Goal: Task Accomplishment & Management: Manage account settings

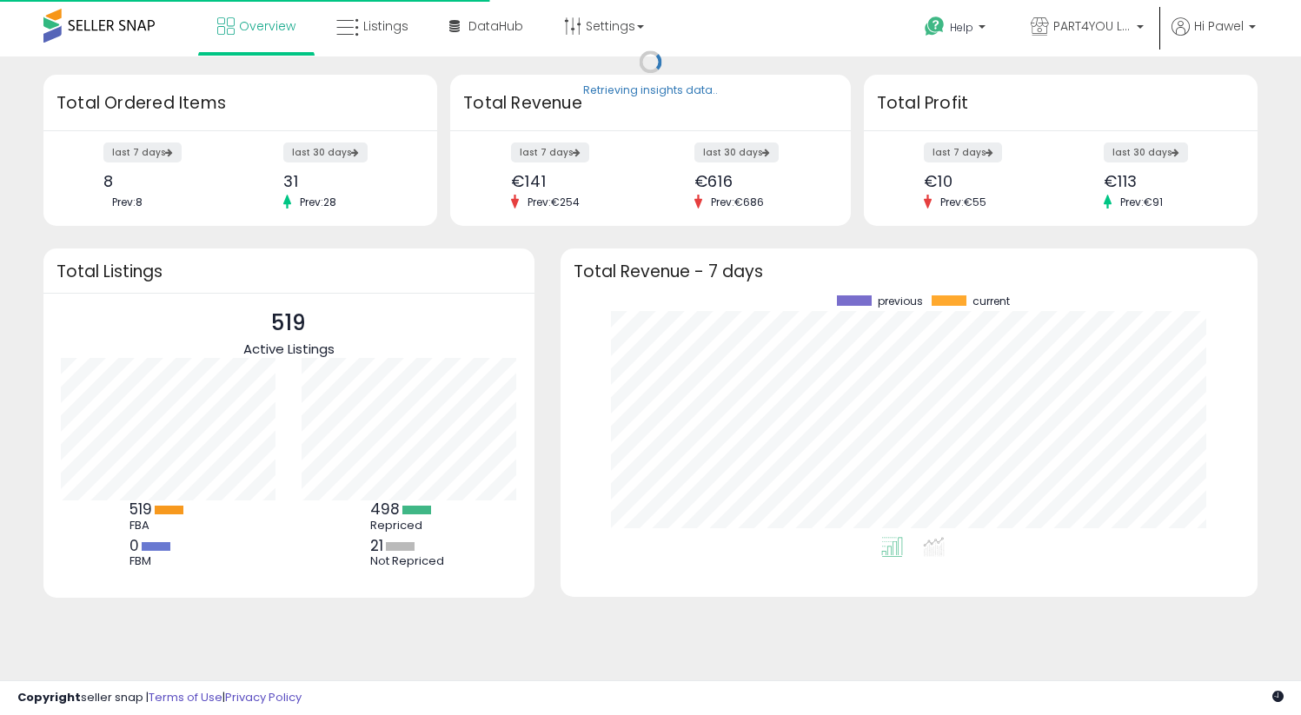
scroll to position [242, 662]
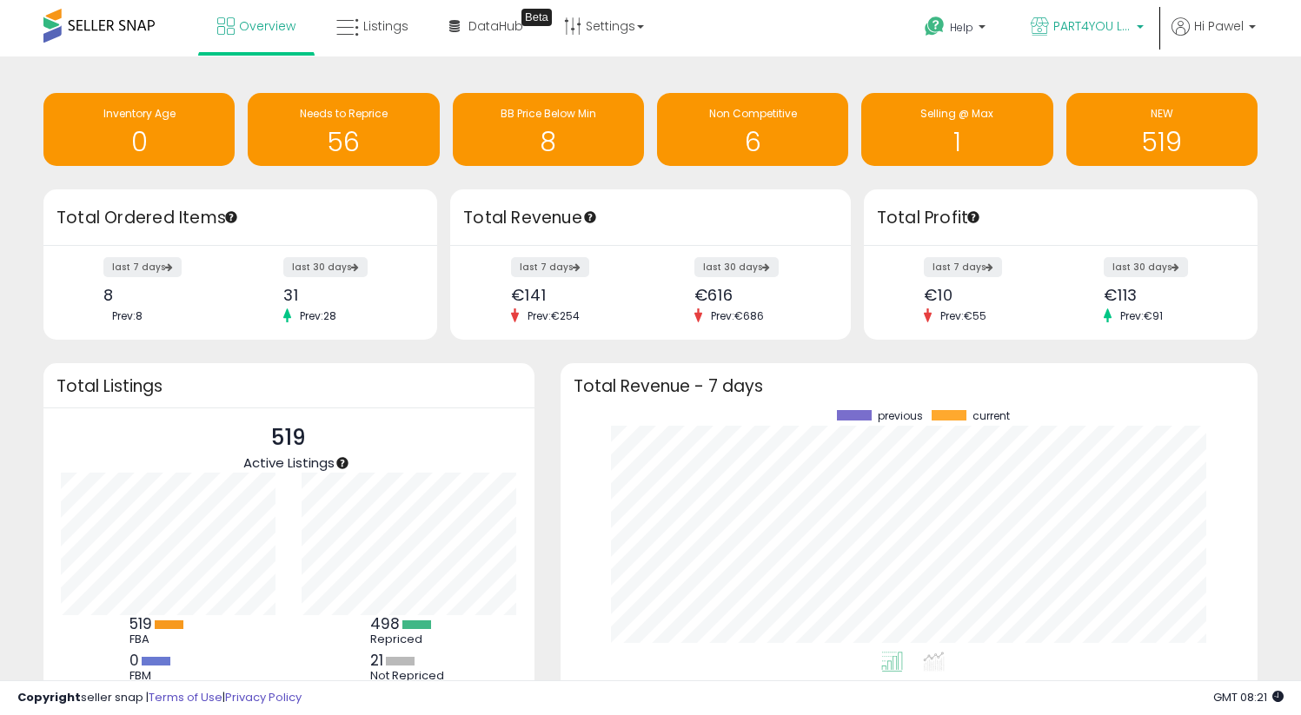
click at [1083, 22] on span "PART4YOU LTD NL" at bounding box center [1092, 25] width 78 height 17
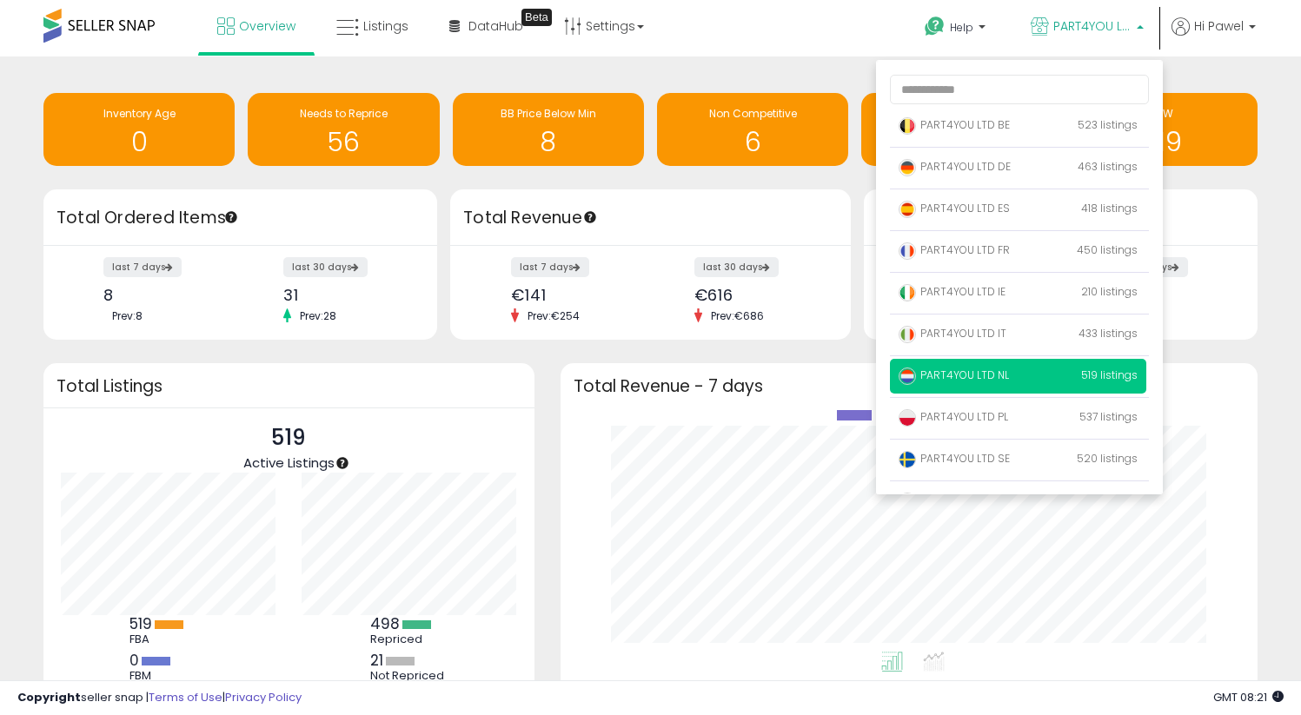
click at [1083, 22] on span "PART4YOU LTD NL" at bounding box center [1092, 25] width 78 height 17
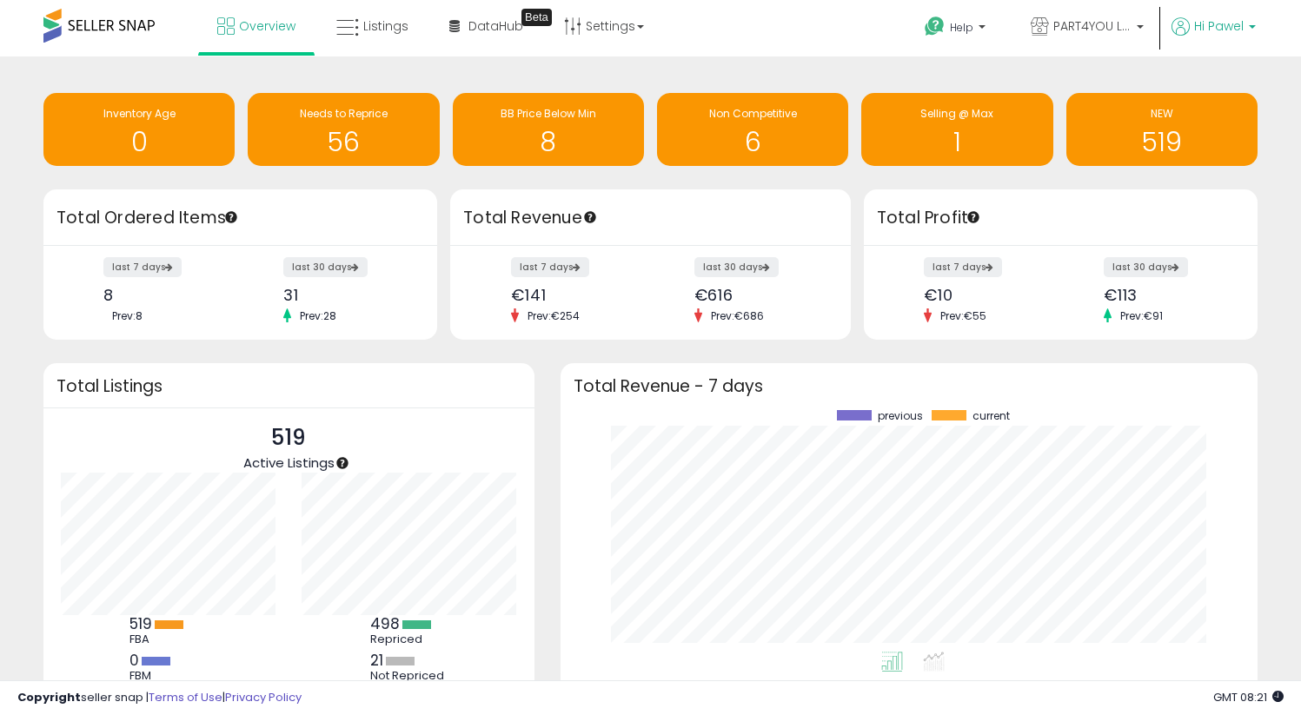
click at [1196, 28] on span "Hi Pawel" at bounding box center [1219, 25] width 50 height 17
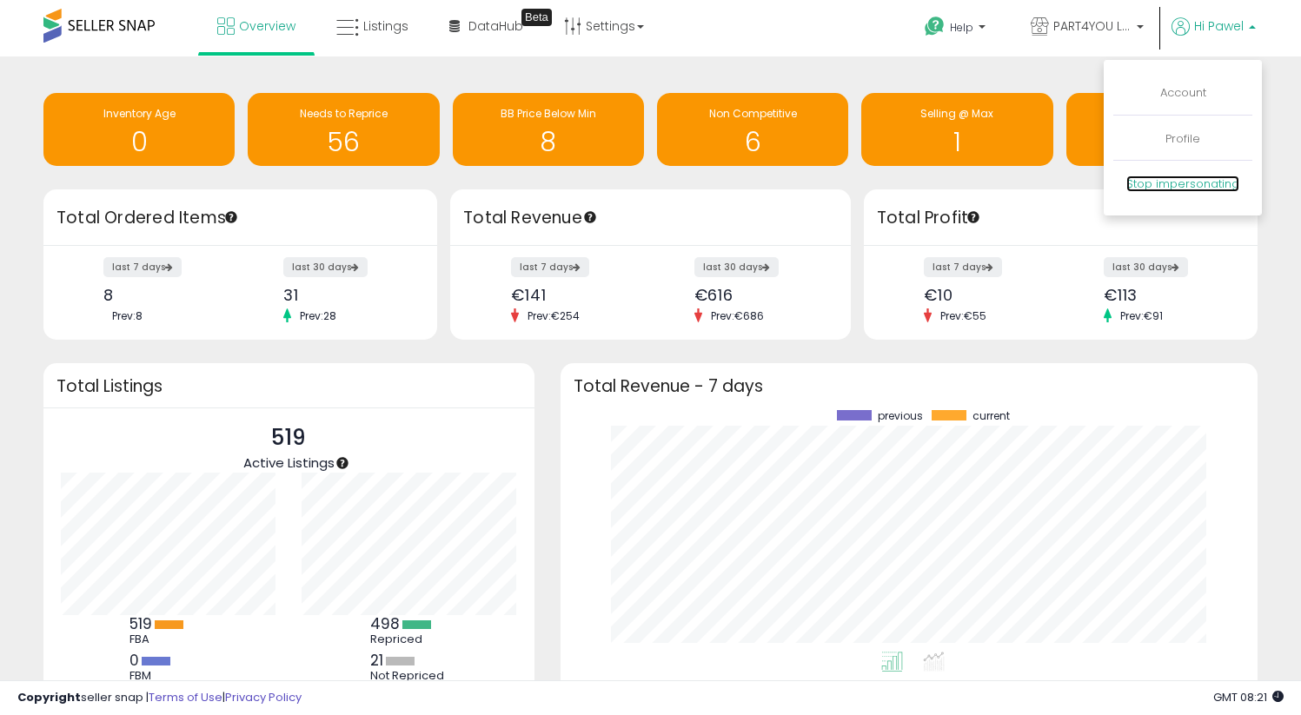
click at [1156, 183] on link "Stop impersonating" at bounding box center [1182, 184] width 113 height 17
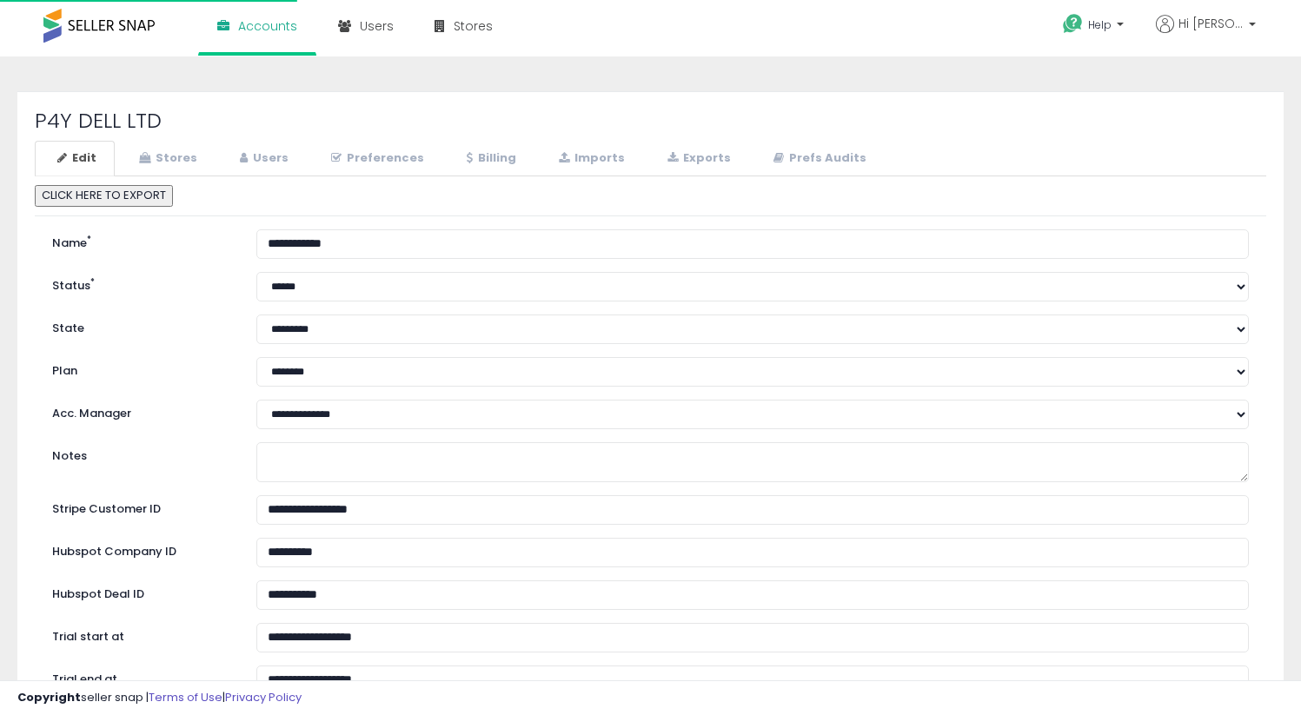
select select "**"
click at [196, 157] on link "Stores" at bounding box center [165, 159] width 99 height 36
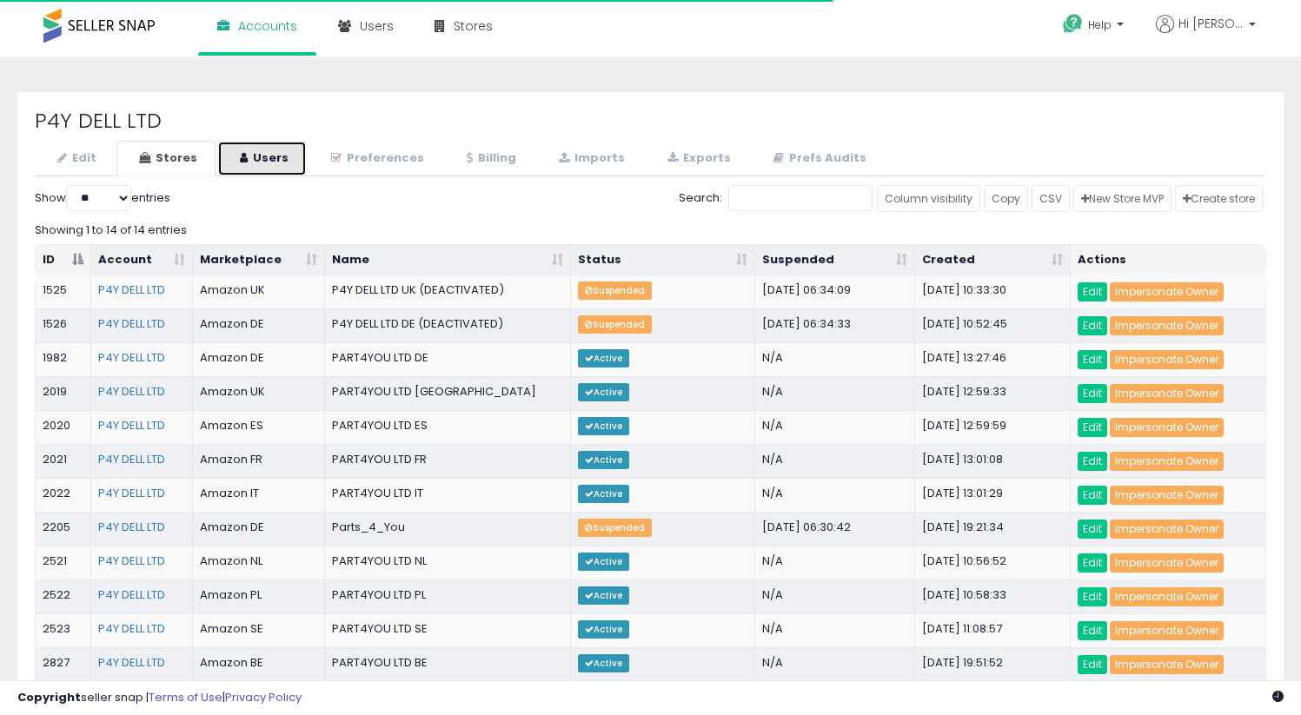
click at [240, 157] on icon at bounding box center [244, 157] width 8 height 11
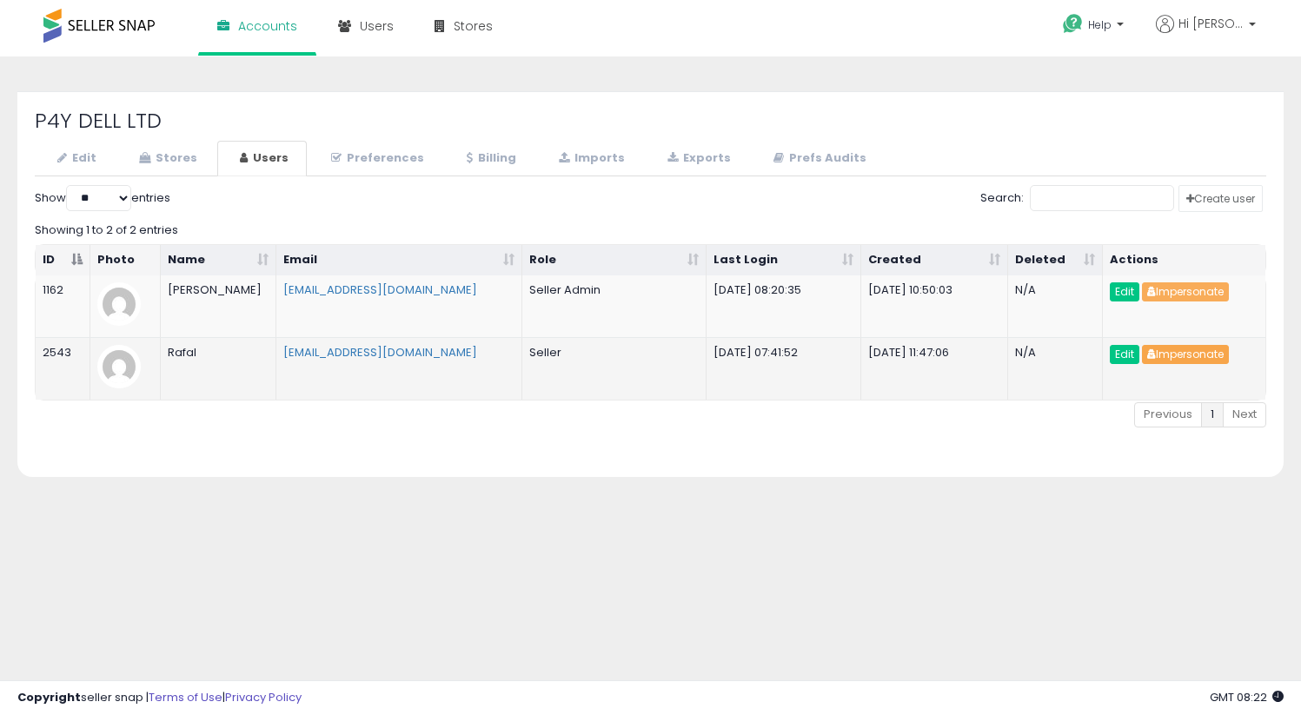
click at [1185, 358] on button "Impersonate" at bounding box center [1185, 354] width 87 height 19
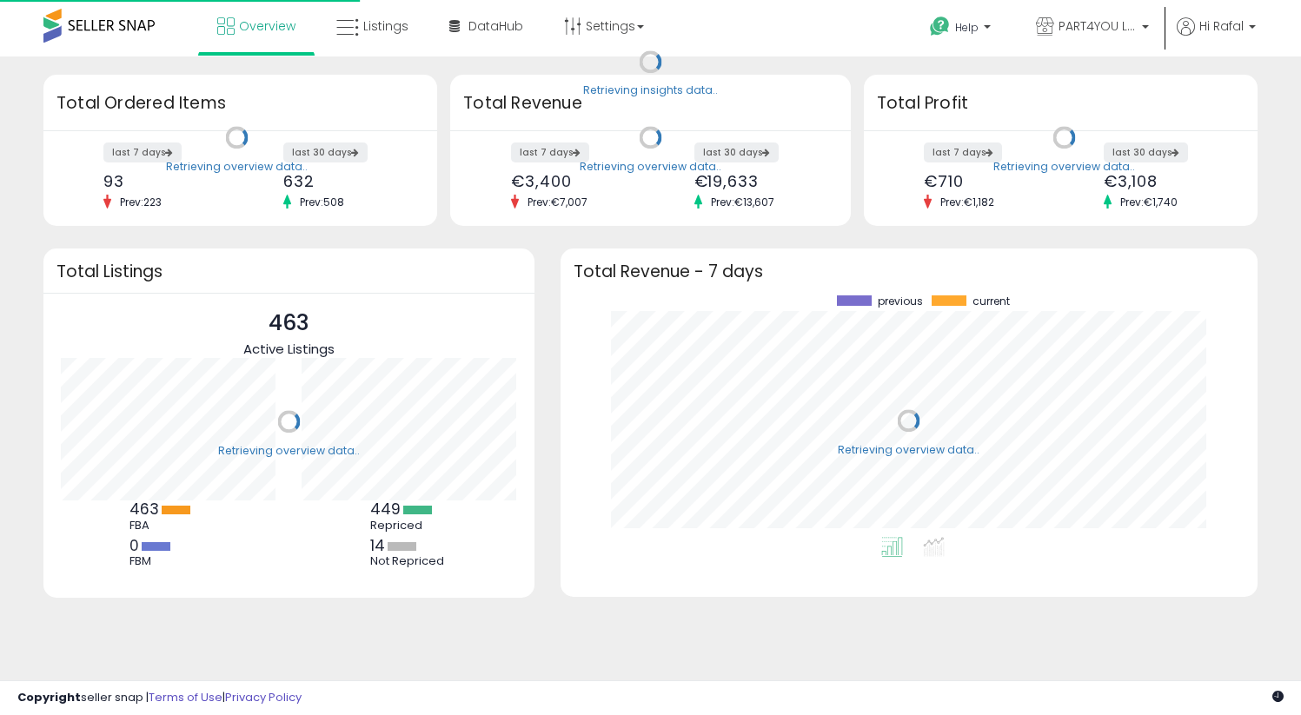
scroll to position [242, 662]
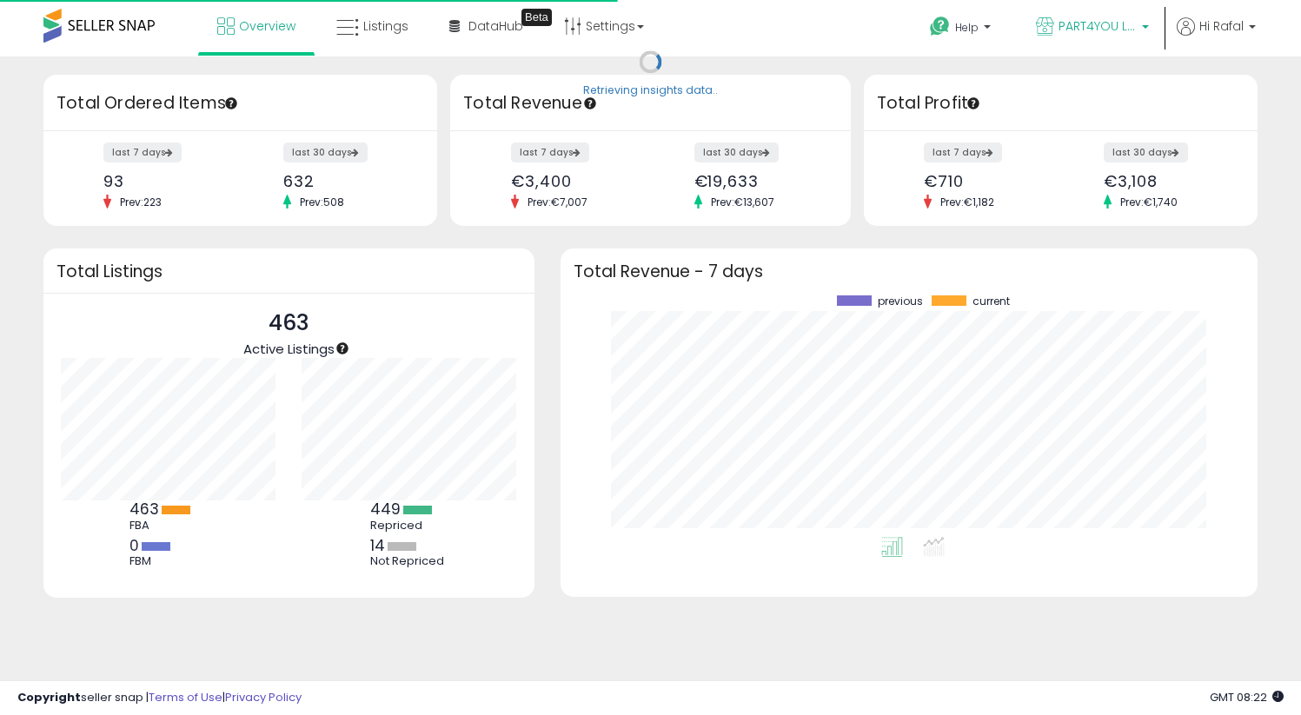
click at [1091, 37] on p "PART4YOU LTD DE" at bounding box center [1092, 28] width 113 height 22
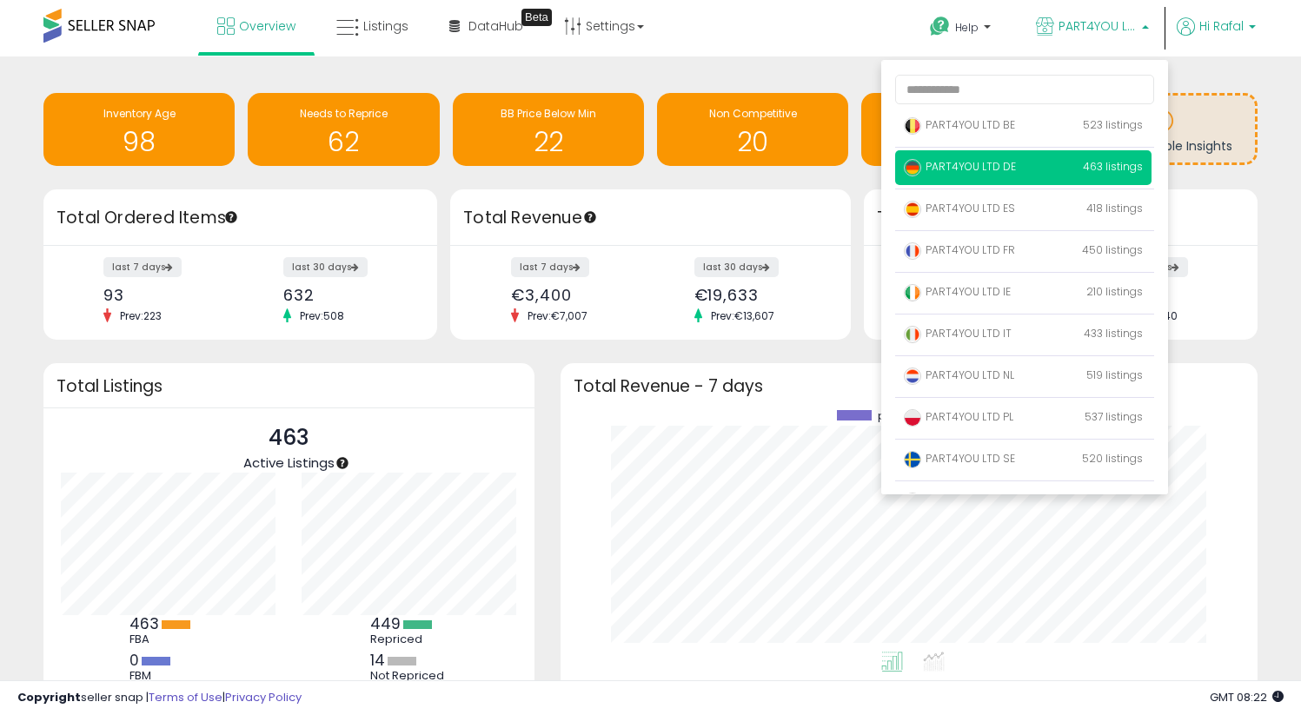
click at [1217, 33] on span "Hi Rafal" at bounding box center [1221, 25] width 44 height 17
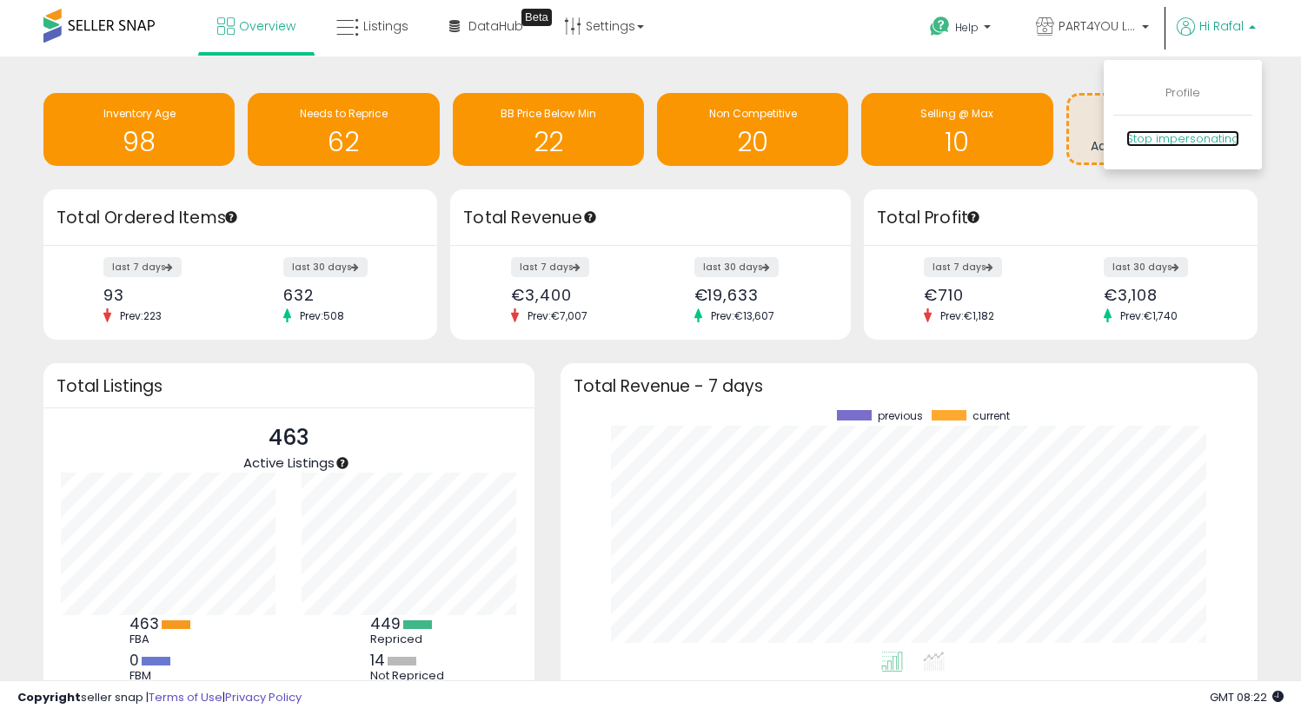
click at [1205, 143] on link "Stop impersonating" at bounding box center [1182, 138] width 113 height 17
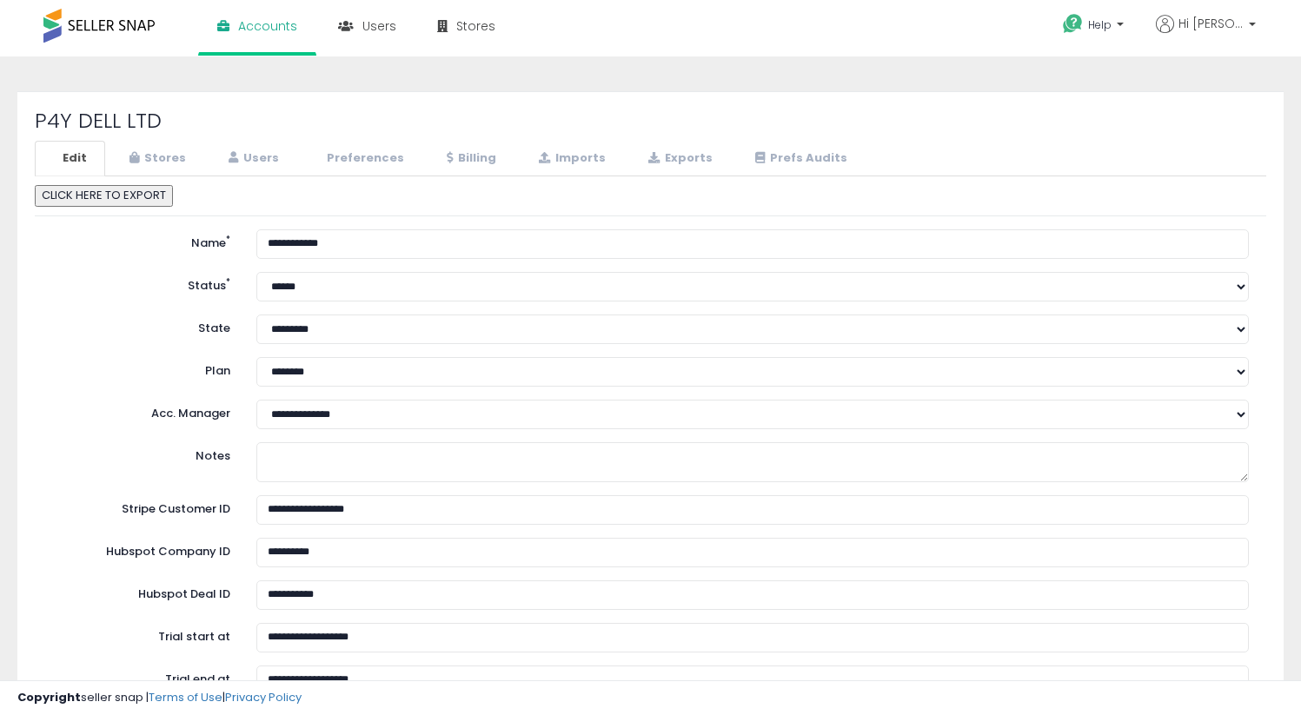
select select "**"
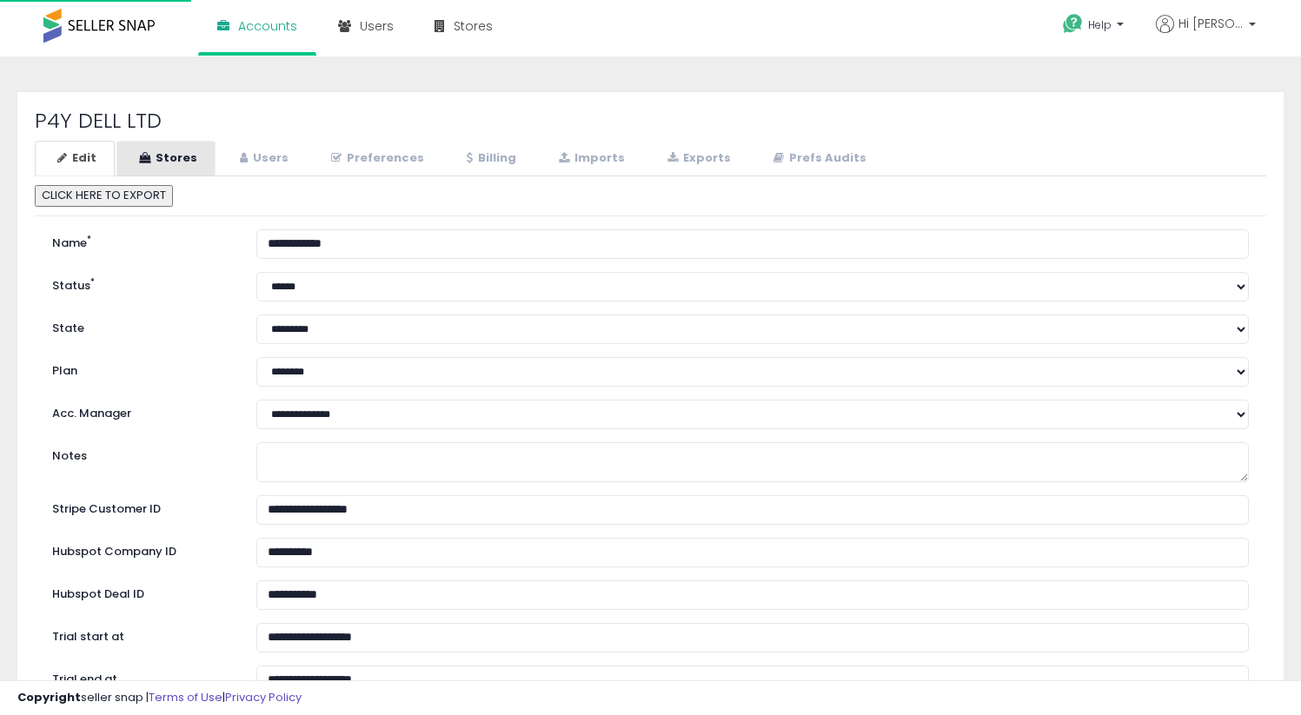
select select "**"
click at [192, 150] on link "Stores" at bounding box center [165, 159] width 99 height 36
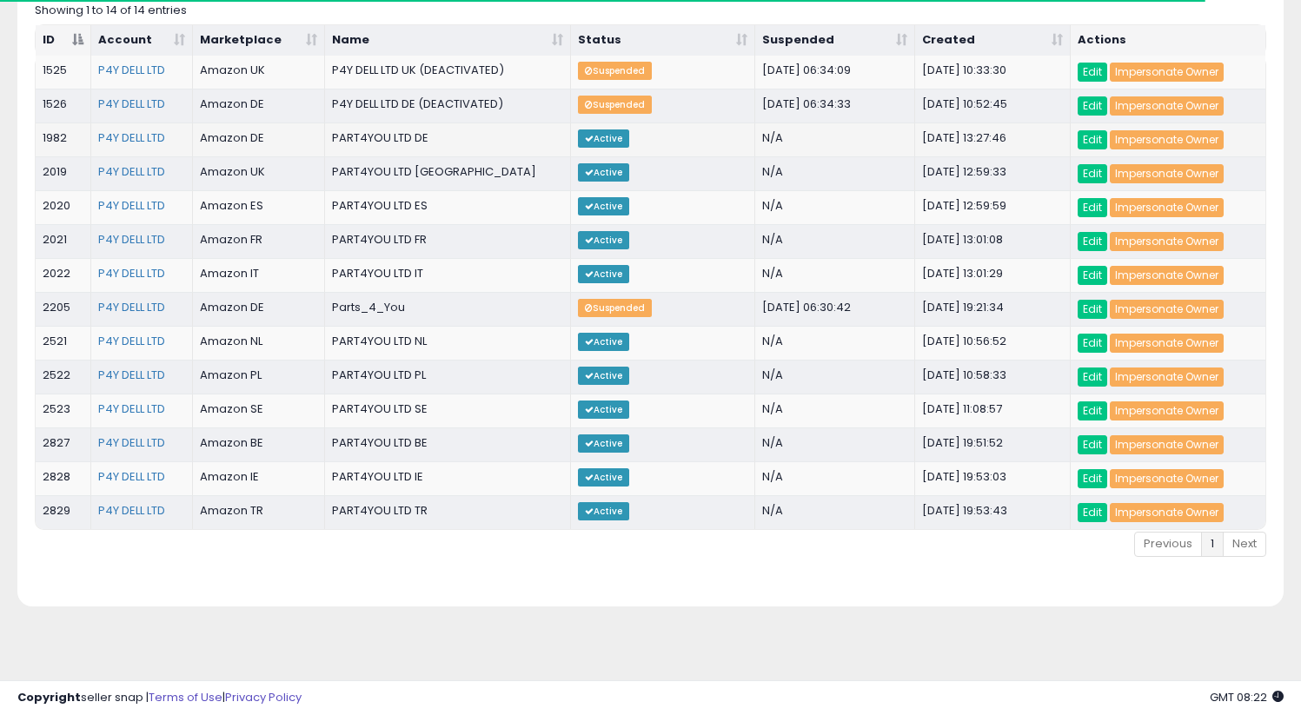
scroll to position [203, 0]
